Goal: Task Accomplishment & Management: Use online tool/utility

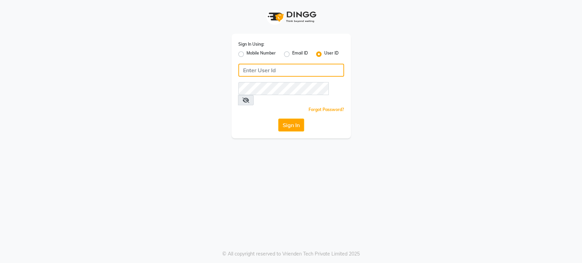
click at [304, 73] on input "Username" at bounding box center [291, 70] width 106 height 13
type input "H&S"
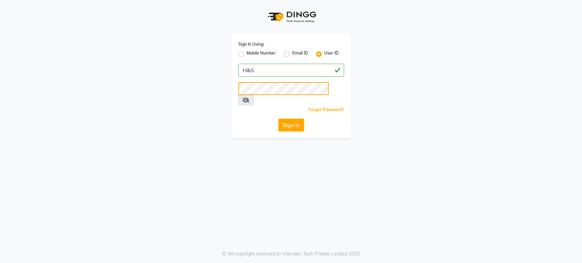
click at [278, 119] on button "Sign In" at bounding box center [291, 125] width 26 height 13
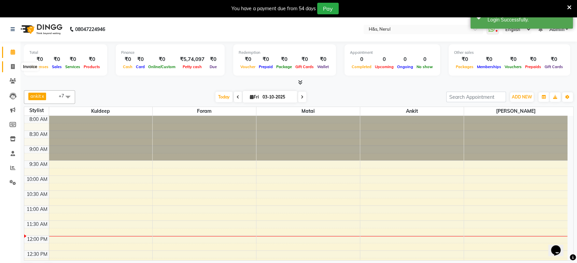
click at [10, 65] on span at bounding box center [13, 67] width 12 height 8
select select "service"
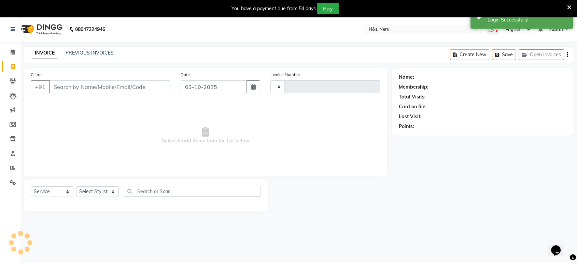
type input "2457"
select select "6419"
click at [67, 90] on input "Client" at bounding box center [109, 87] width 121 height 13
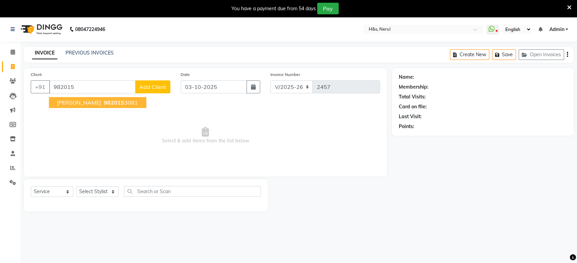
click at [78, 100] on span "[PERSON_NAME]" at bounding box center [79, 102] width 44 height 7
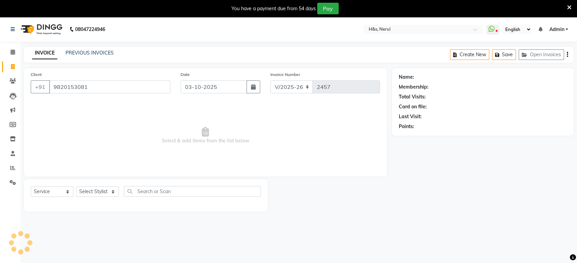
type input "9820153081"
select select "1: Object"
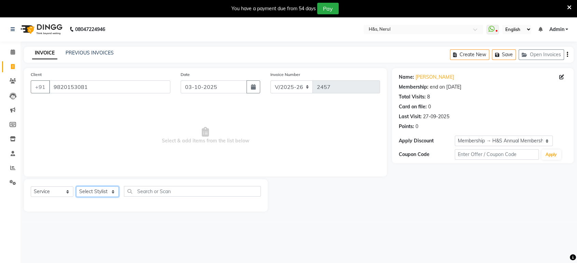
click at [91, 195] on select "Select Stylist ankit [PERSON_NAME] Foram [PERSON_NAME] [PERSON_NAME] sheetal" at bounding box center [97, 192] width 43 height 11
select select "61692"
click at [76, 187] on select "Select Stylist ankit [PERSON_NAME] Foram [PERSON_NAME] [PERSON_NAME] sheetal" at bounding box center [97, 192] width 43 height 11
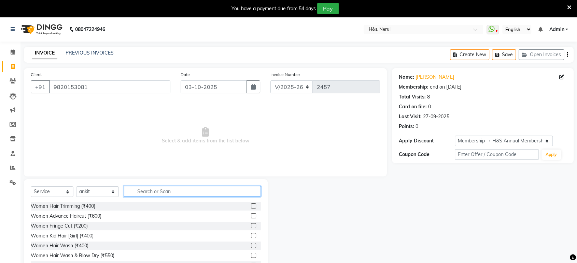
click at [170, 194] on input "text" at bounding box center [192, 191] width 137 height 11
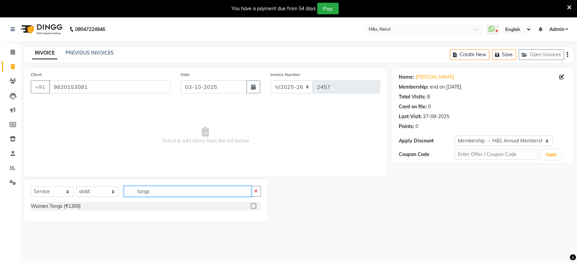
type input "tongs"
click at [256, 206] on label at bounding box center [253, 206] width 5 height 5
click at [255, 206] on input "checkbox" at bounding box center [253, 206] width 4 height 4
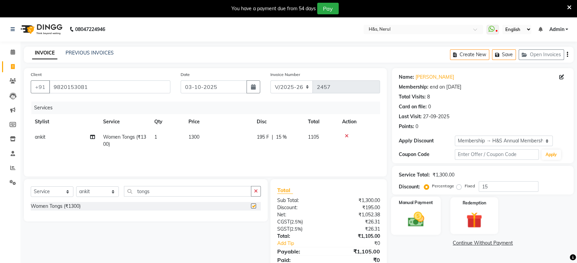
checkbox input "false"
click at [428, 215] on img at bounding box center [415, 219] width 27 height 19
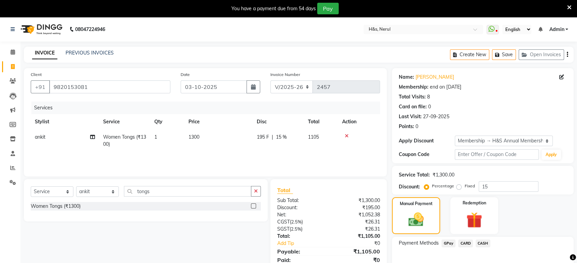
click at [264, 136] on span "195 F" at bounding box center [263, 137] width 12 height 7
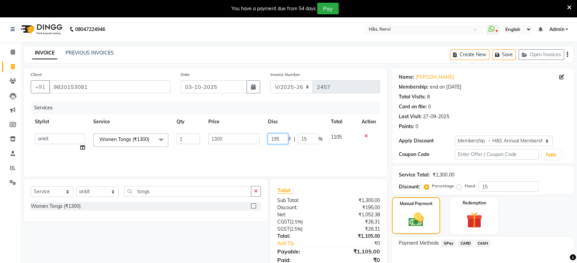
click at [287, 137] on input "195" at bounding box center [277, 139] width 20 height 11
type input "1"
type input "200"
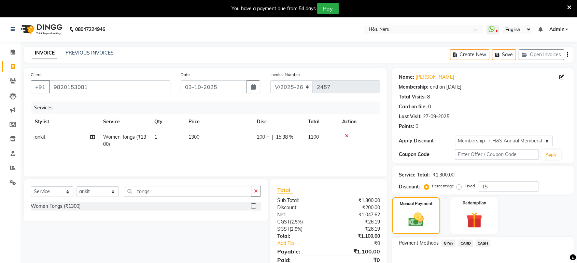
click at [552, 204] on div "Manual Payment Redemption" at bounding box center [483, 216] width 192 height 37
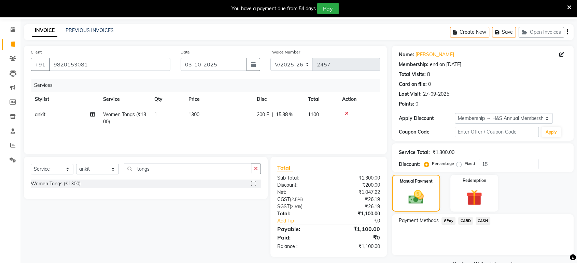
scroll to position [25, 0]
